Goal: Transaction & Acquisition: Download file/media

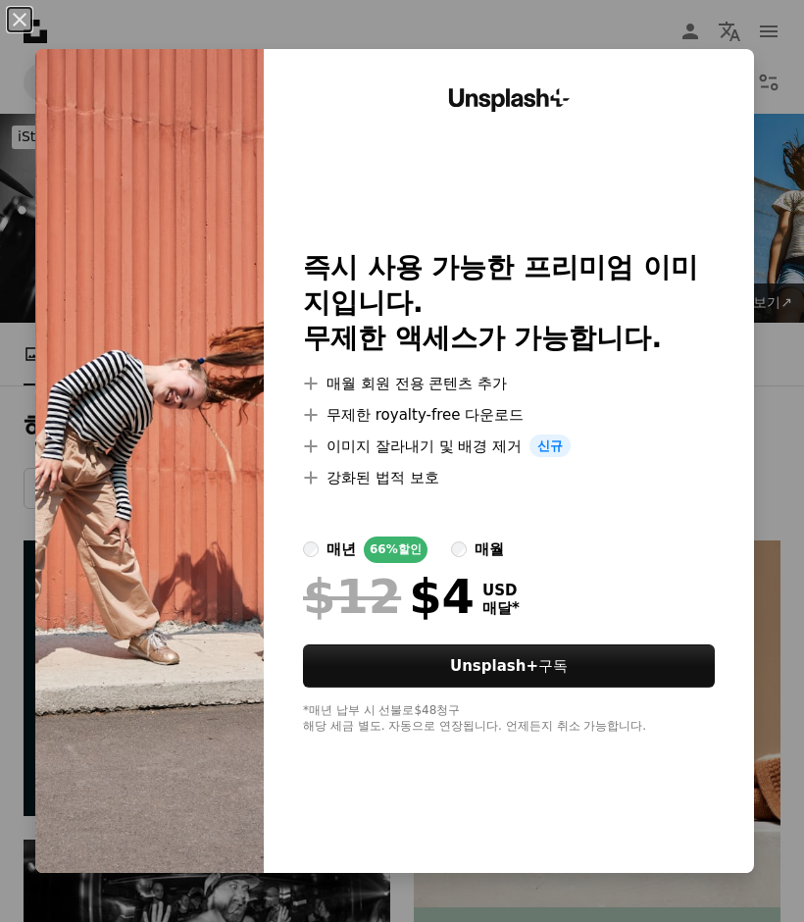
scroll to position [1464, 0]
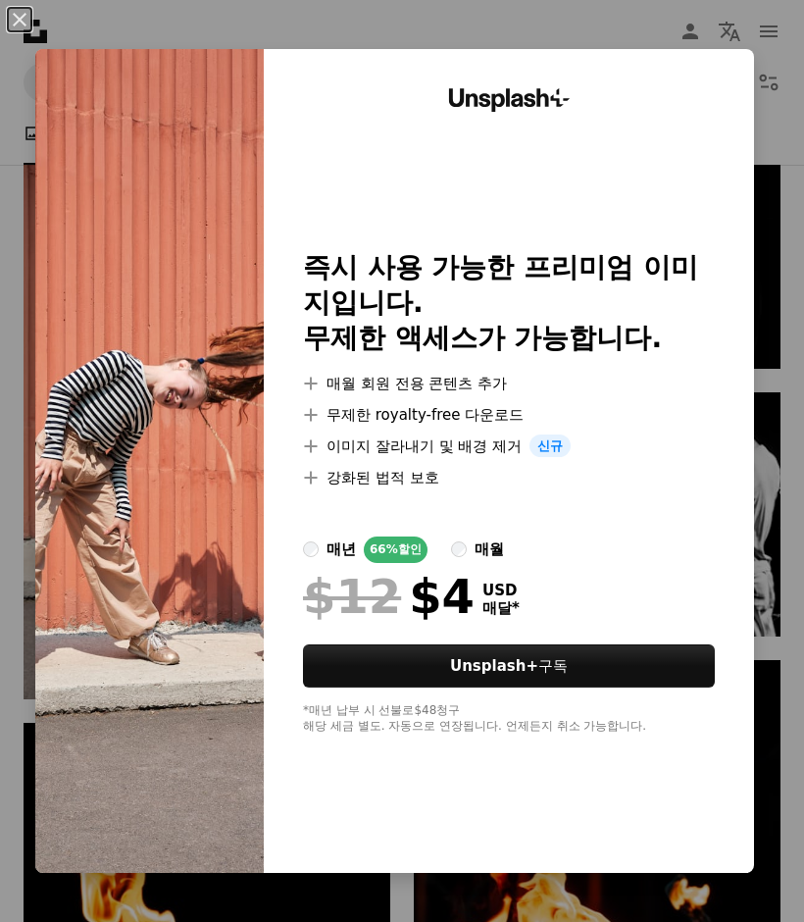
click at [533, 24] on div "An X shape Unsplash+ 즉시 사용 가능한 프리미엄 이미지입니다. 무제한 액세스가 가능합니다. A plus sign 매월 회원 전…" at bounding box center [402, 461] width 804 height 922
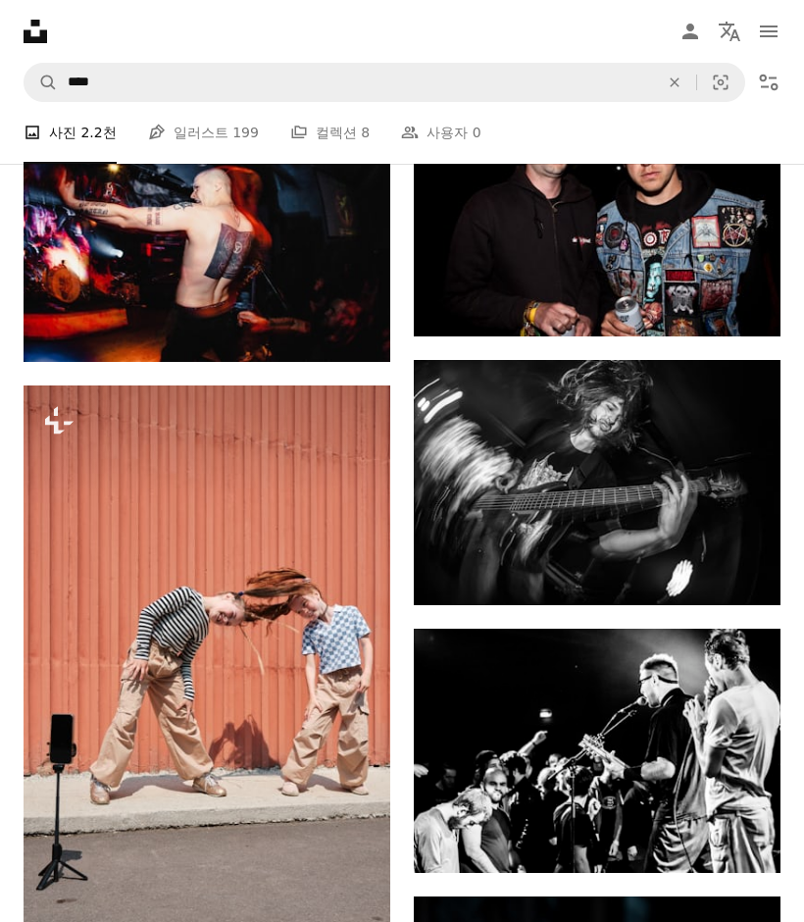
scroll to position [1228, 0]
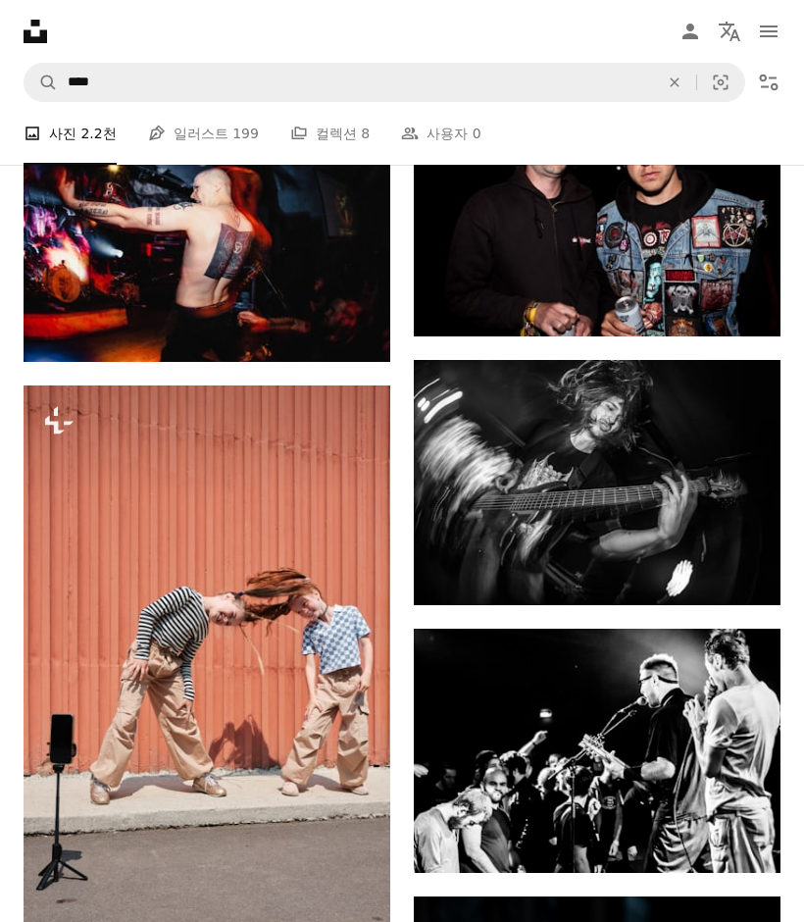
click at [743, 580] on icon "Arrow pointing down" at bounding box center [741, 569] width 16 height 24
click at [744, 576] on icon "다운로드" at bounding box center [741, 569] width 13 height 14
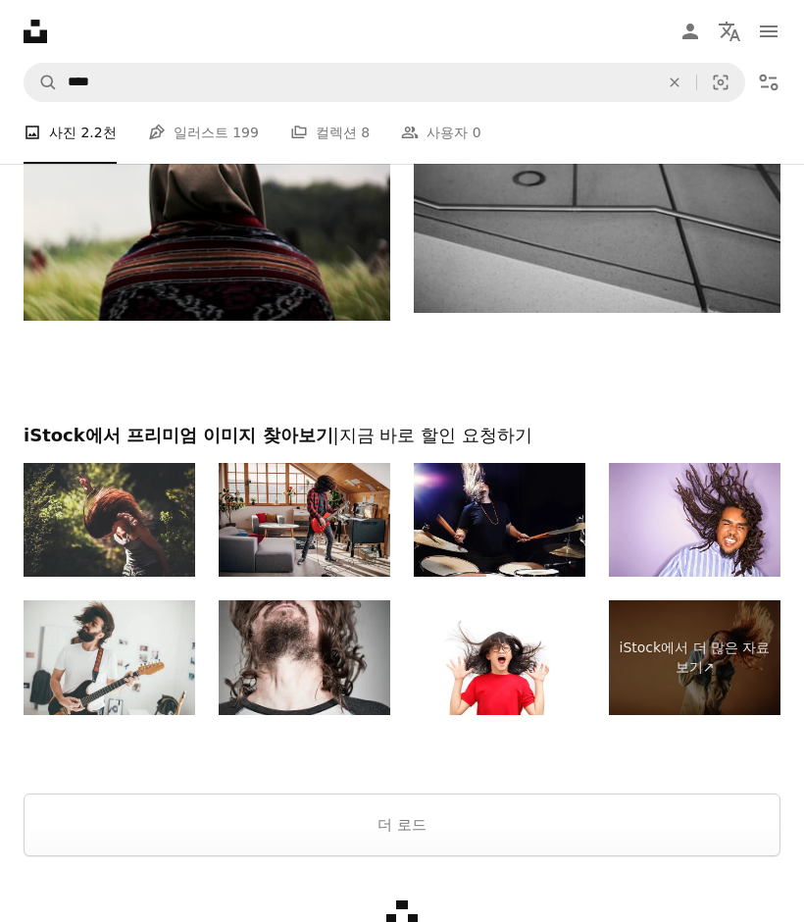
scroll to position [4315, 0]
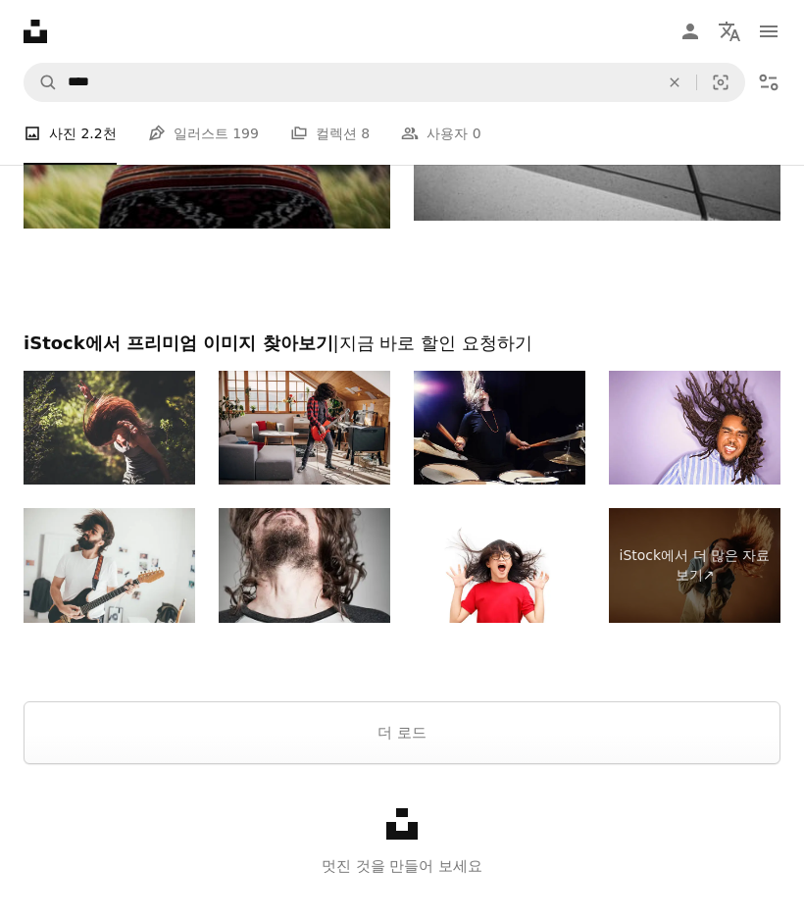
click at [200, 131] on link "Pen Tool 일러스트 199" at bounding box center [203, 133] width 111 height 63
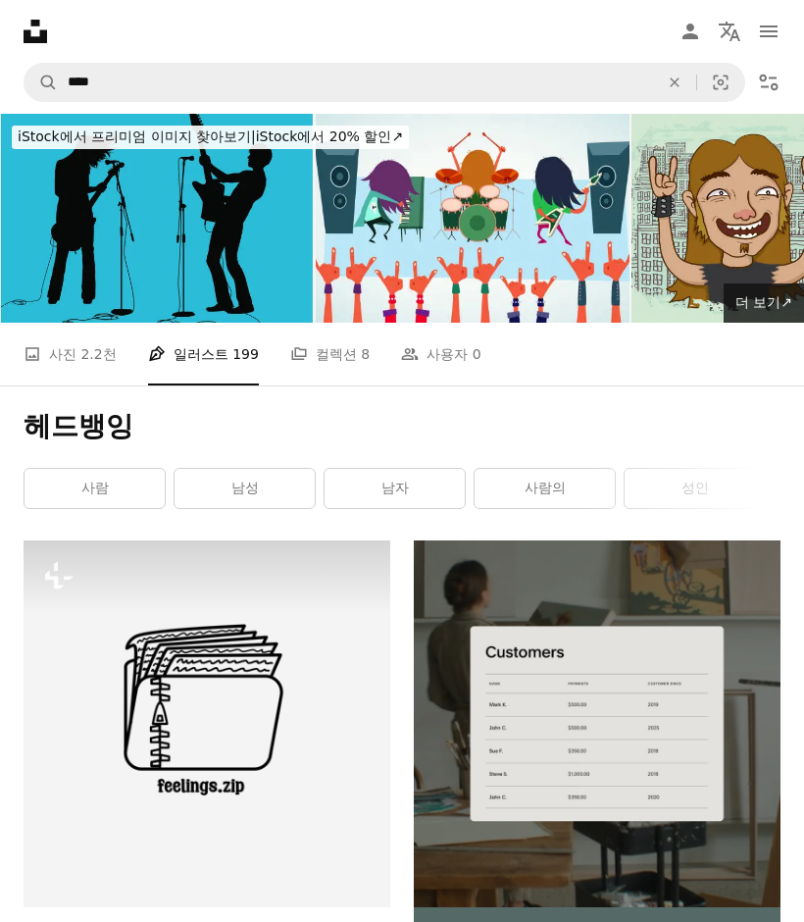
click at [315, 348] on link "A stack of folders 컬렉션 8" at bounding box center [329, 354] width 79 height 63
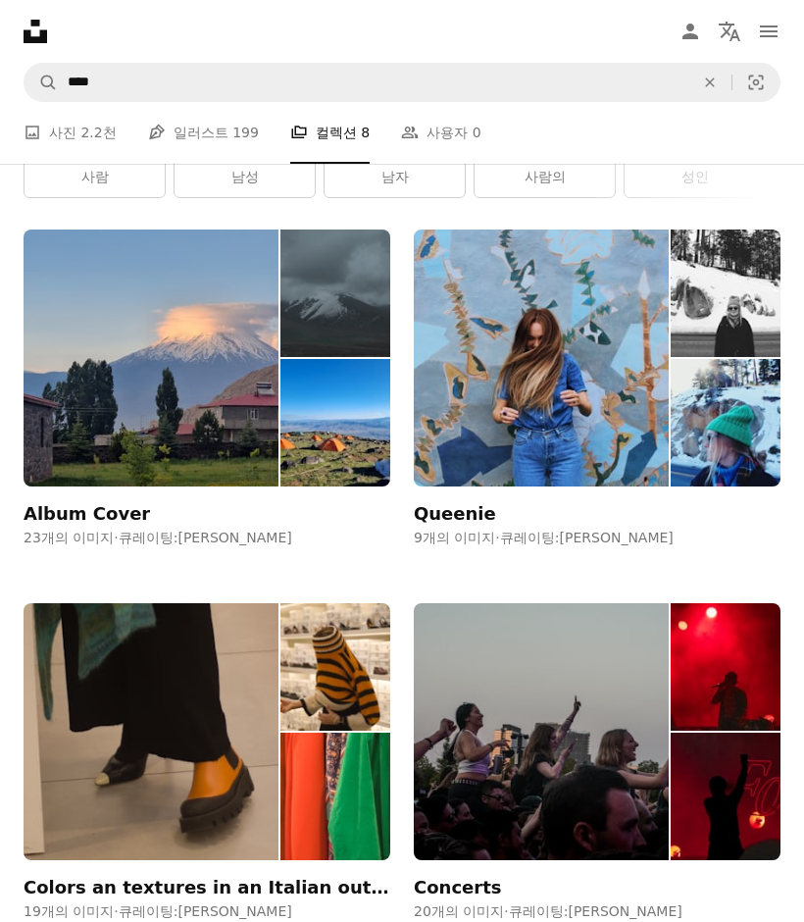
scroll to position [311, 0]
click at [573, 755] on img at bounding box center [541, 731] width 255 height 257
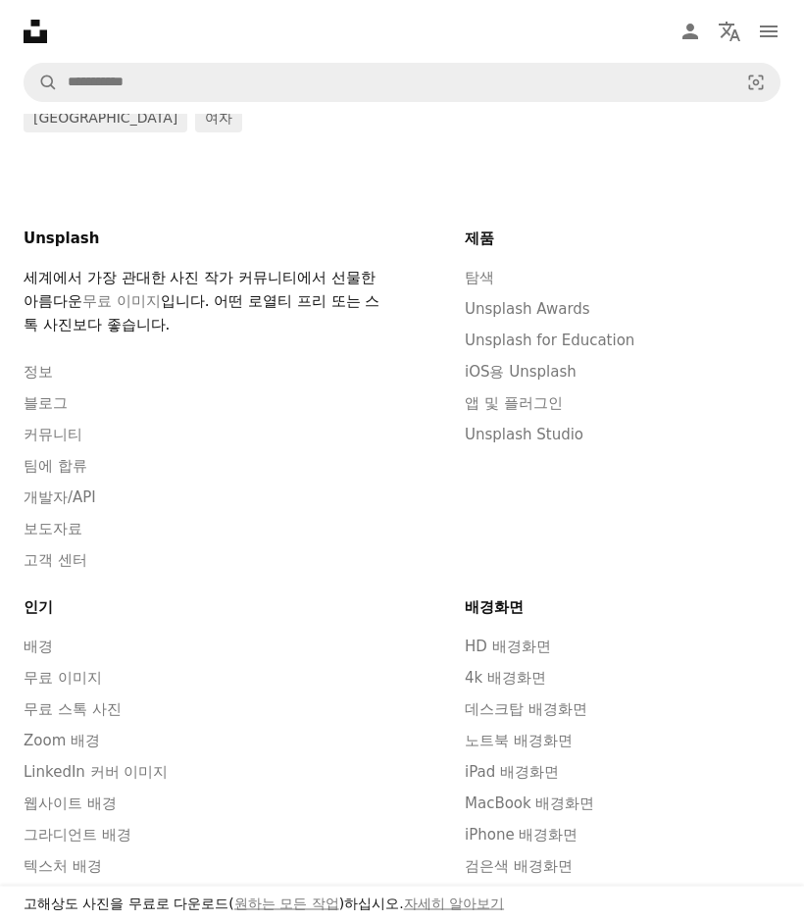
scroll to position [5363, 0]
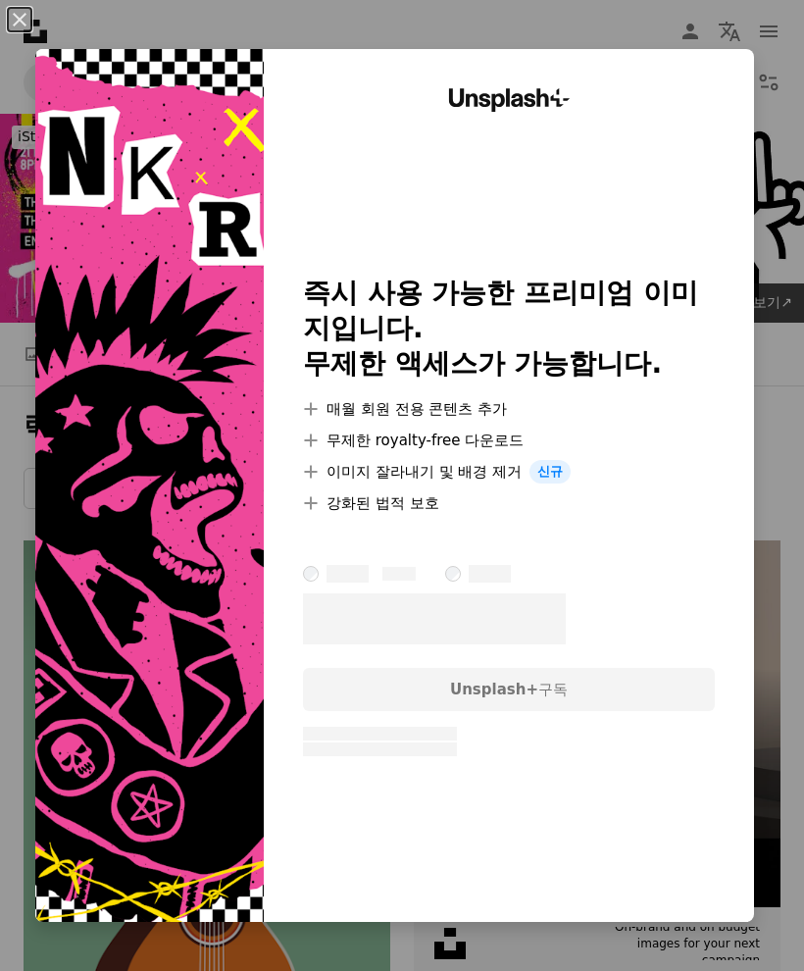
scroll to position [5624, 0]
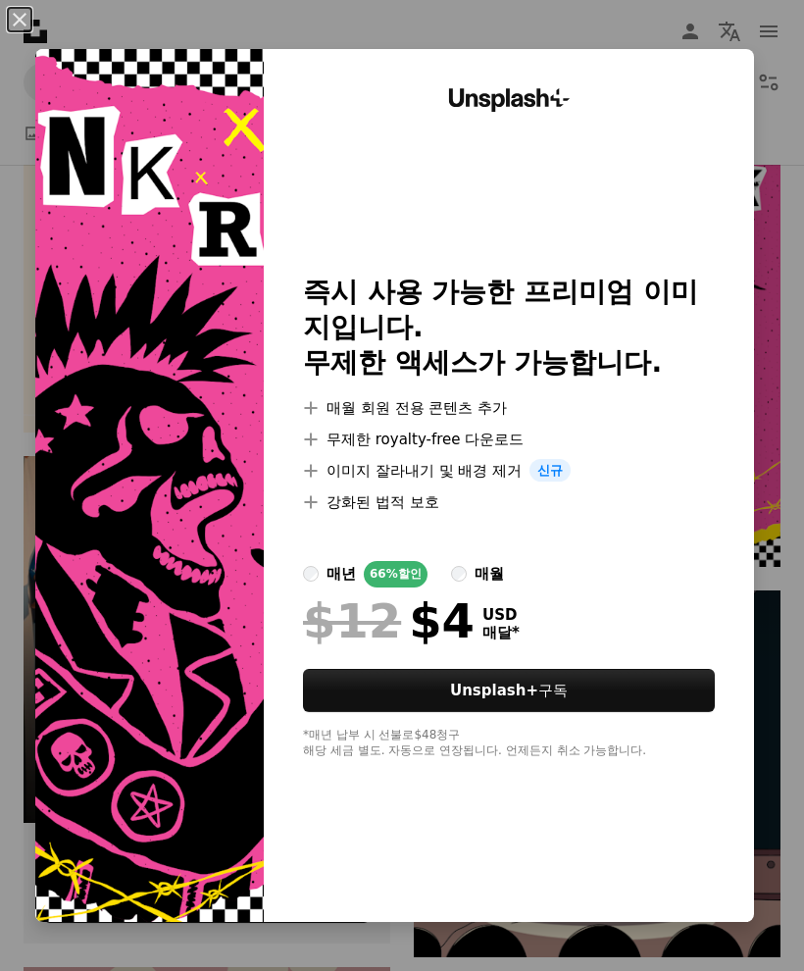
click at [530, 25] on div "An X shape Unsplash+ 즉시 사용 가능한 프리미엄 이미지입니다. 무제한 액세스가 가능합니다. A plus sign 매월 회원 전…" at bounding box center [402, 485] width 804 height 971
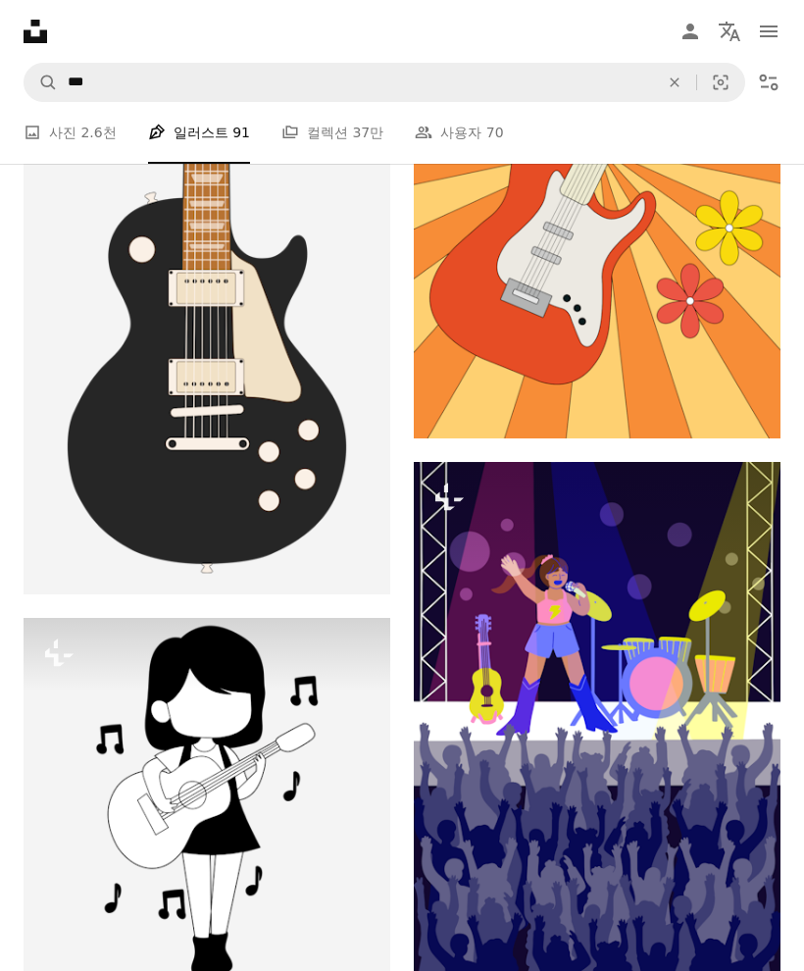
scroll to position [8716, 0]
click at [80, 142] on span "2.6천" at bounding box center [97, 134] width 35 height 22
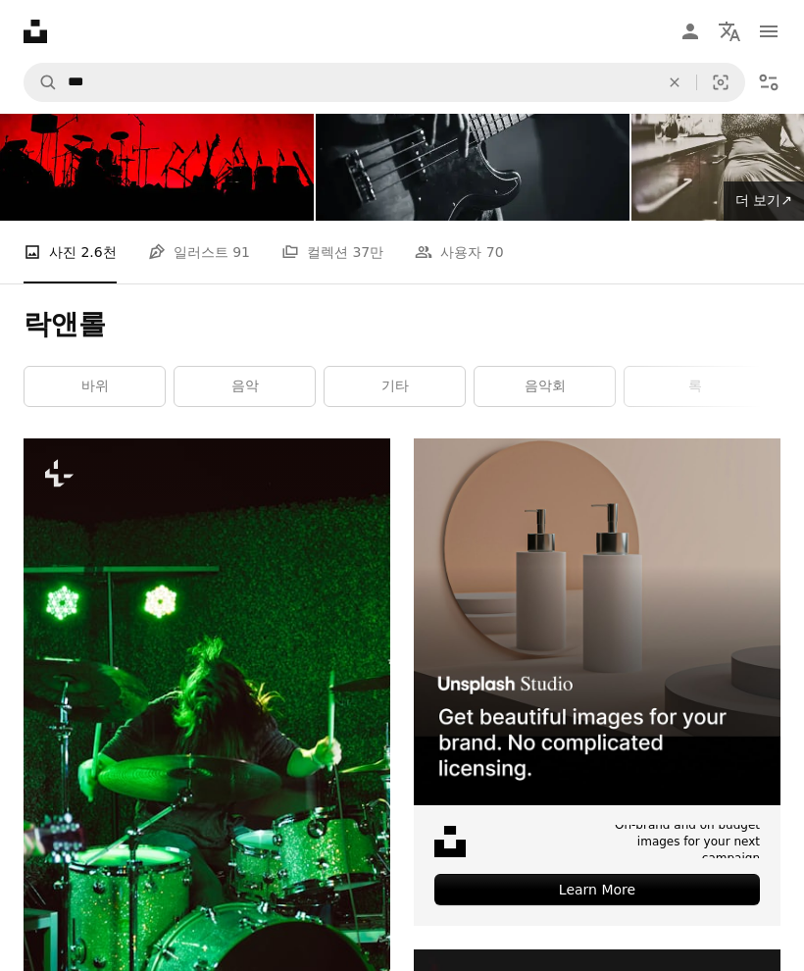
scroll to position [103, 0]
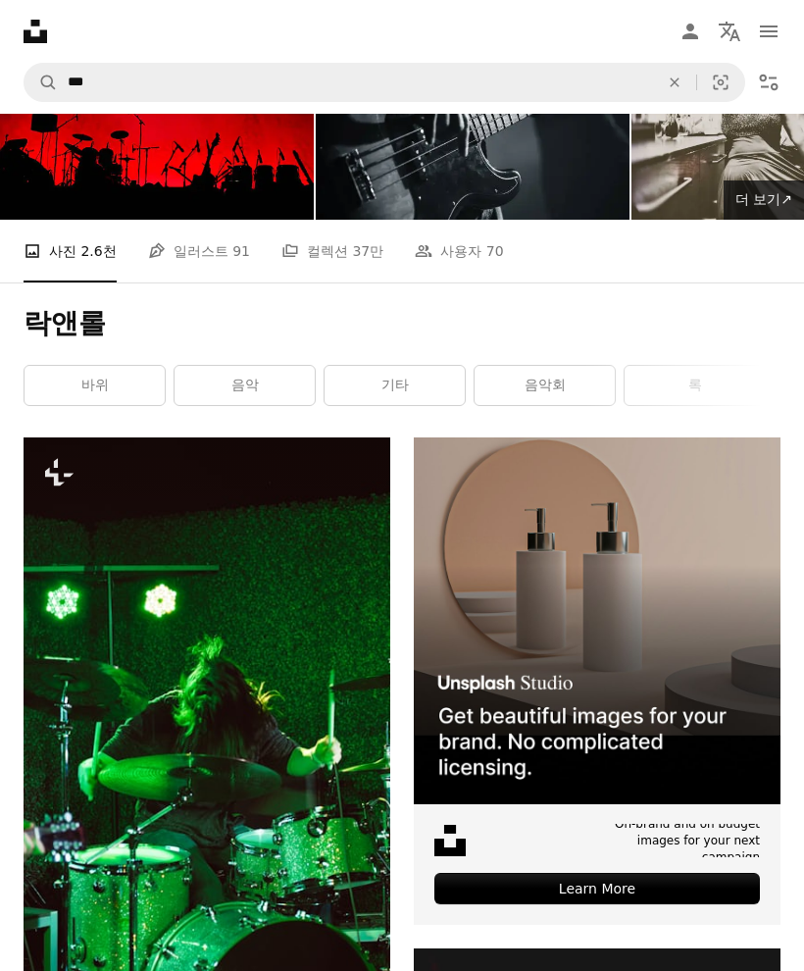
click at [263, 385] on link "음악" at bounding box center [245, 385] width 140 height 39
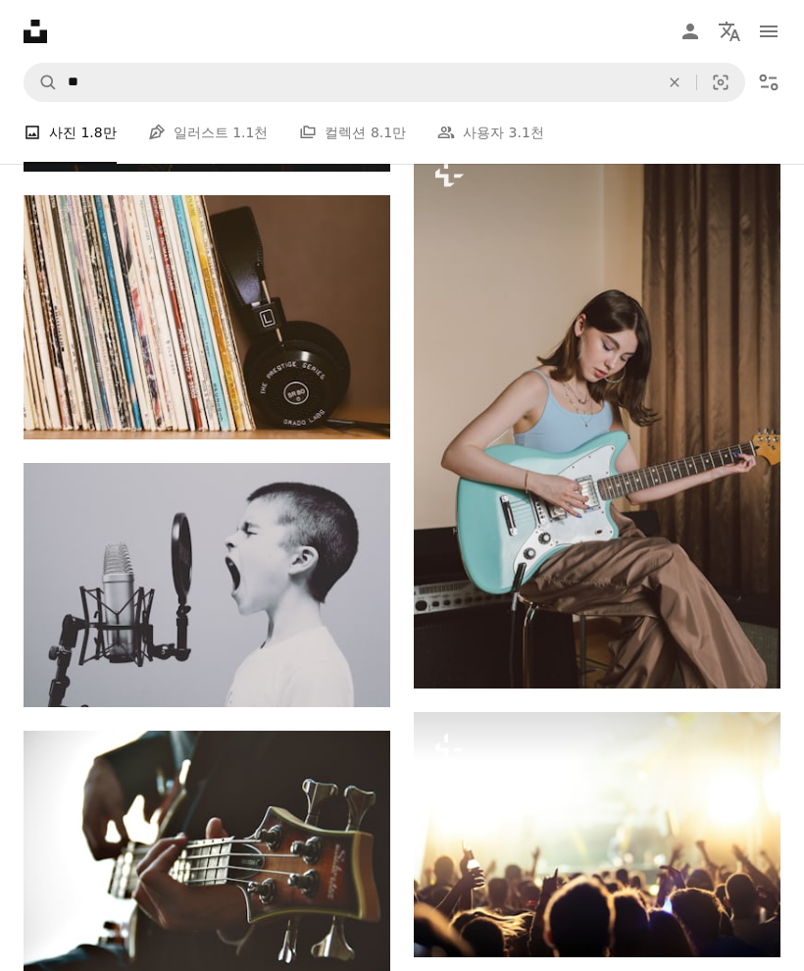
scroll to position [2752, 0]
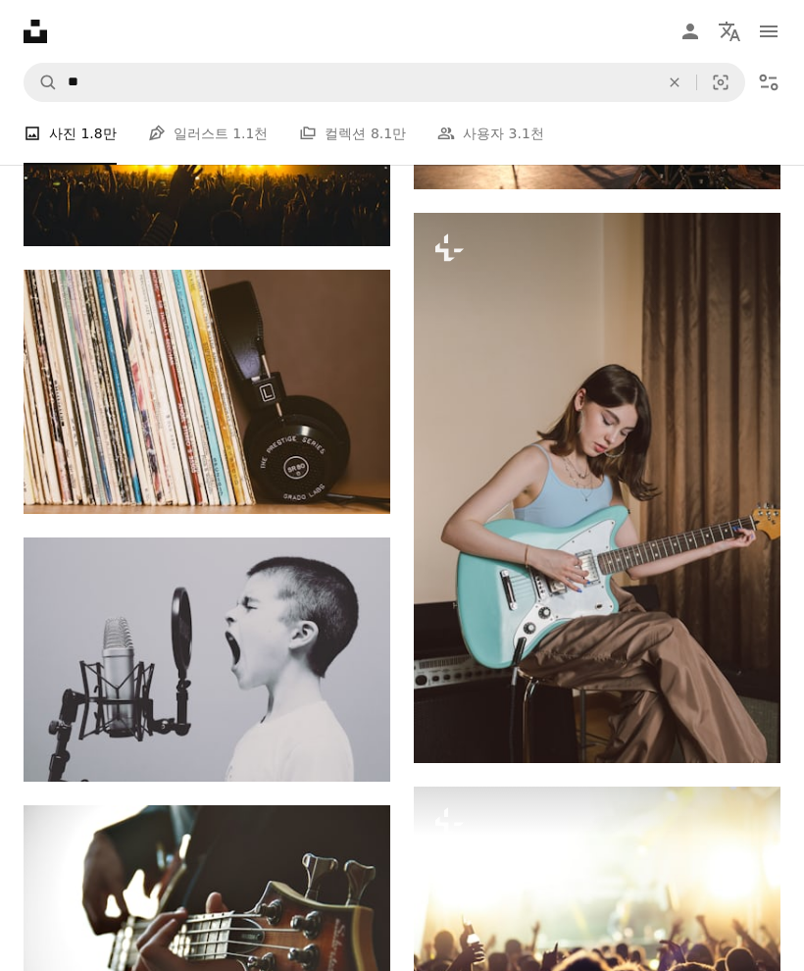
click at [463, 134] on link "People 사용자 3.1천" at bounding box center [490, 133] width 107 height 63
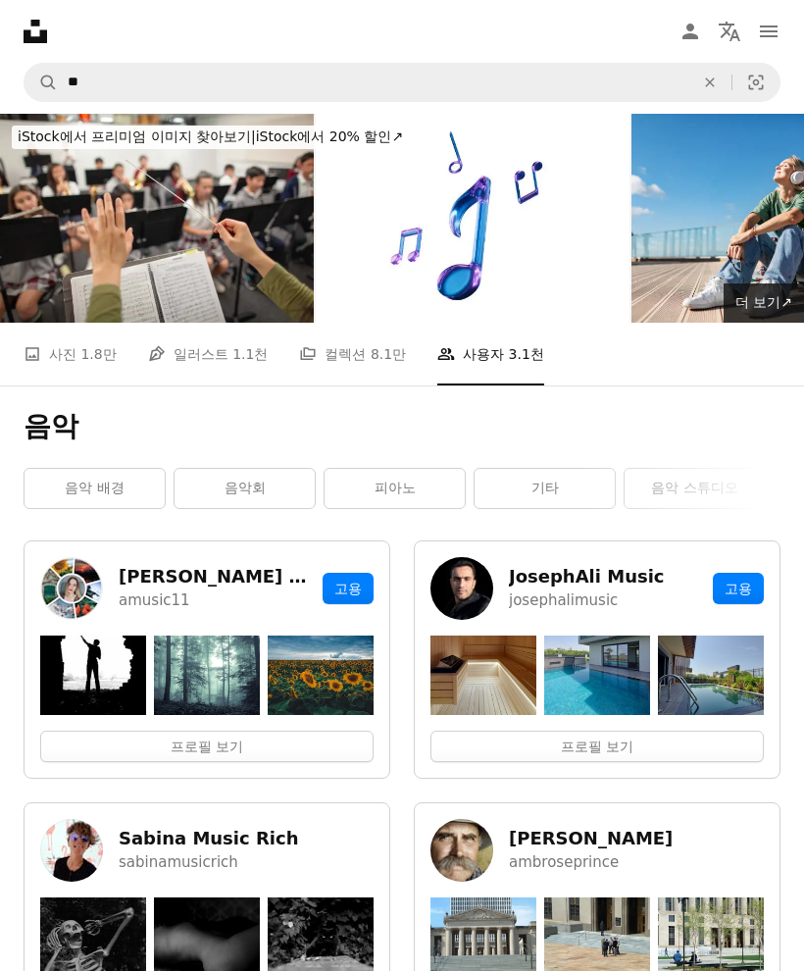
click at [80, 358] on span "1.8만" at bounding box center [97, 354] width 35 height 22
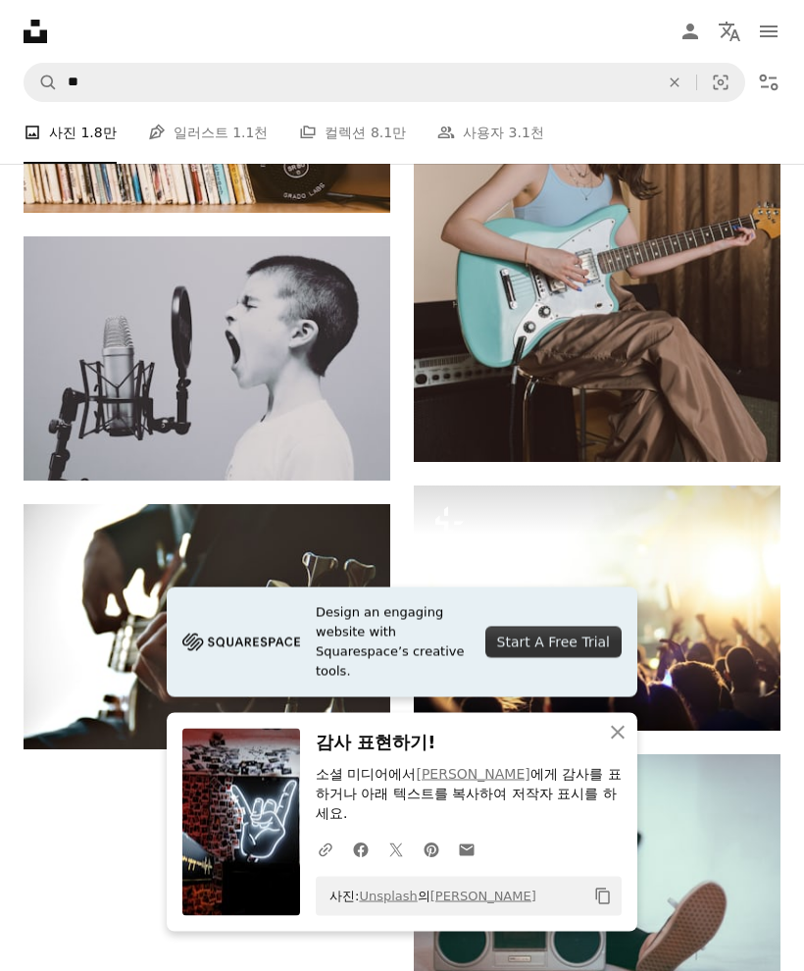
scroll to position [3058, 0]
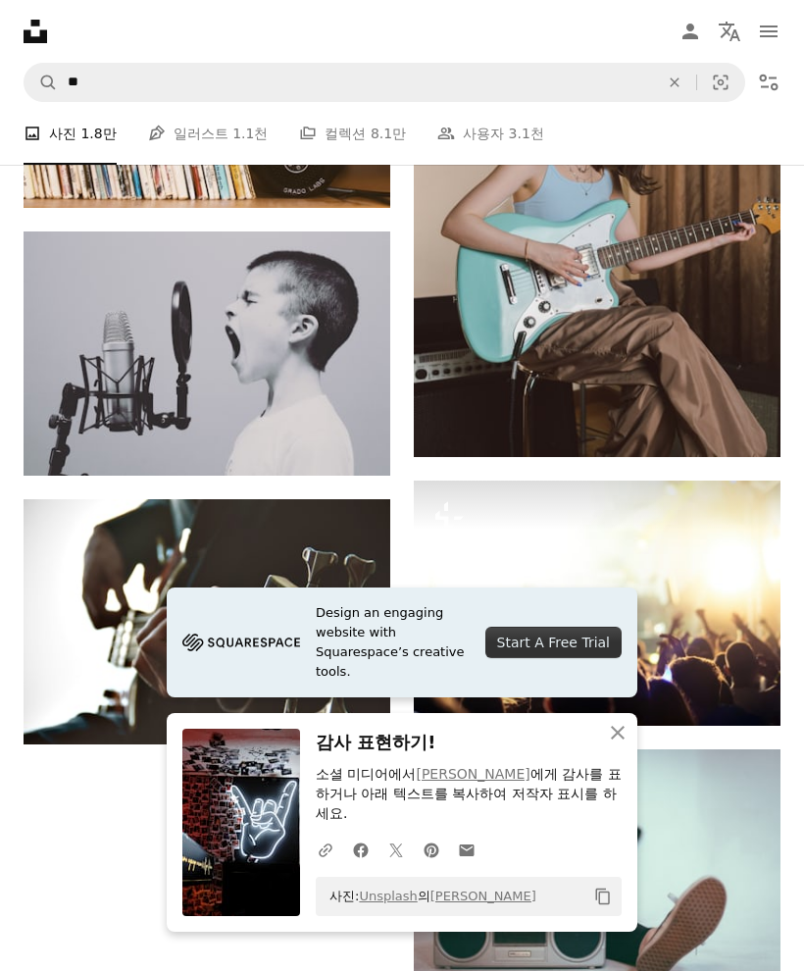
click at [616, 739] on icon "button" at bounding box center [618, 733] width 14 height 14
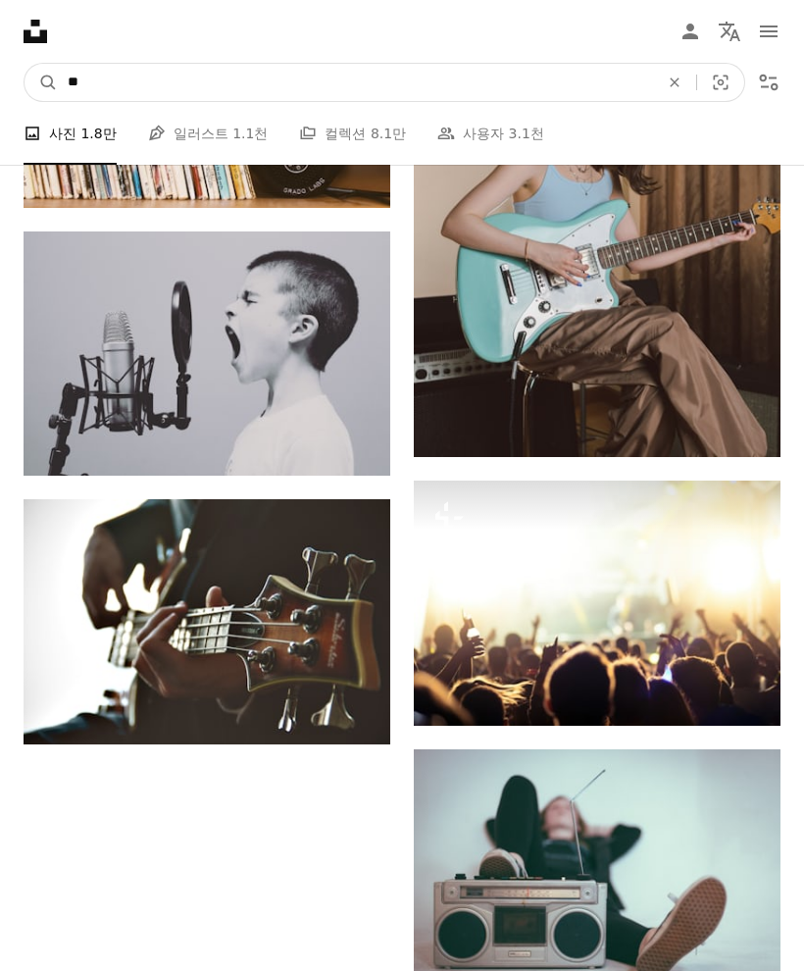
click at [577, 87] on input "**" at bounding box center [355, 82] width 595 height 37
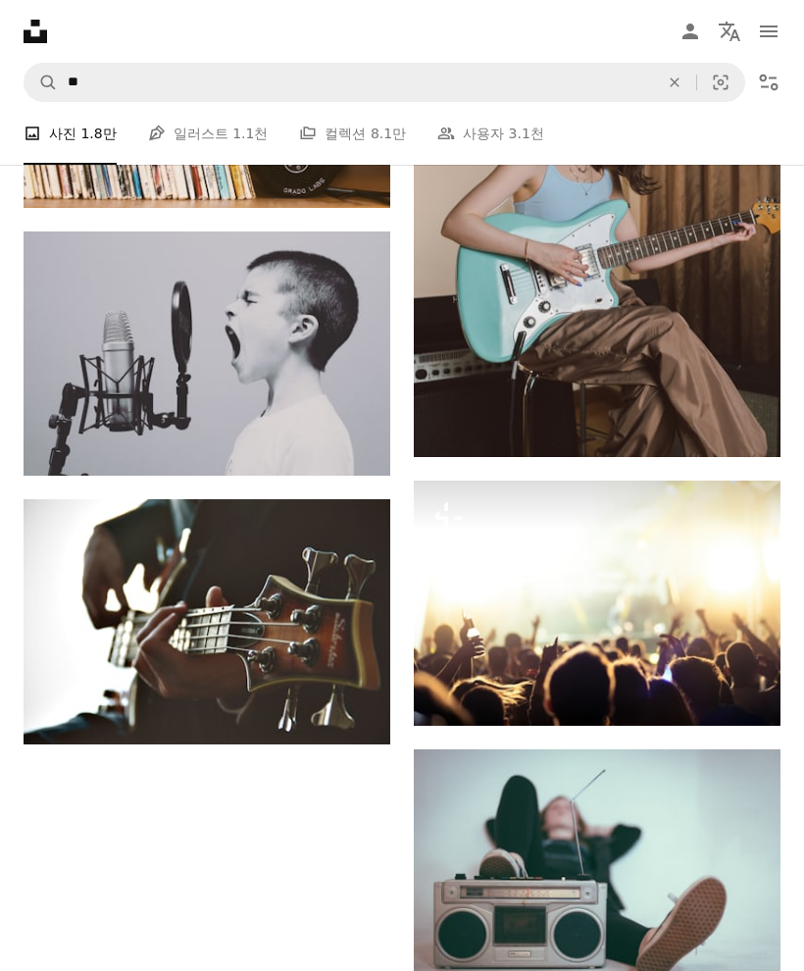
click at [671, 89] on icon "An X shape" at bounding box center [674, 83] width 43 height 16
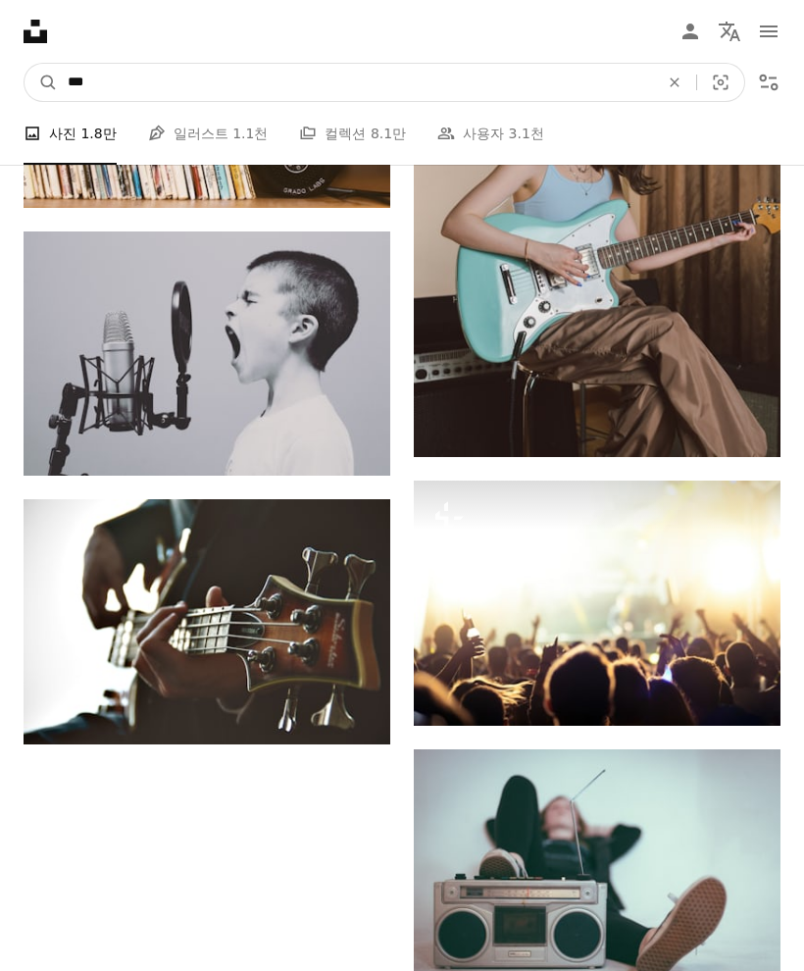
type input "***"
click at [41, 82] on button "A magnifying glass" at bounding box center [41, 82] width 33 height 37
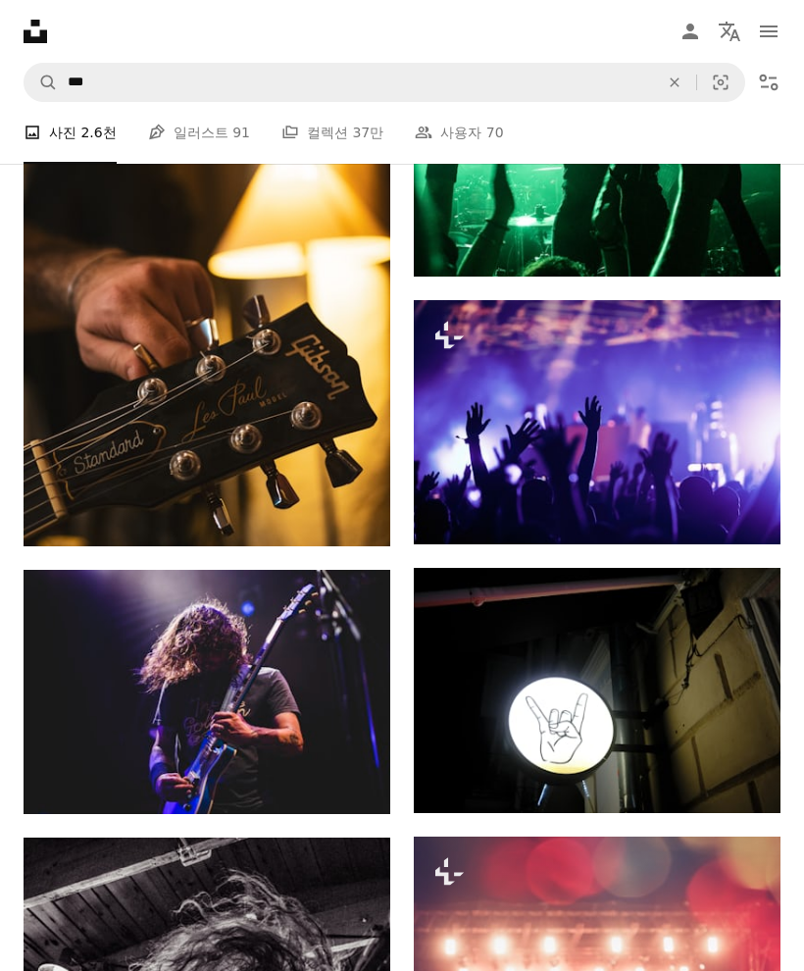
scroll to position [1593, 0]
click at [740, 783] on icon "다운로드" at bounding box center [741, 777] width 13 height 14
